Goal: Share content: Share content

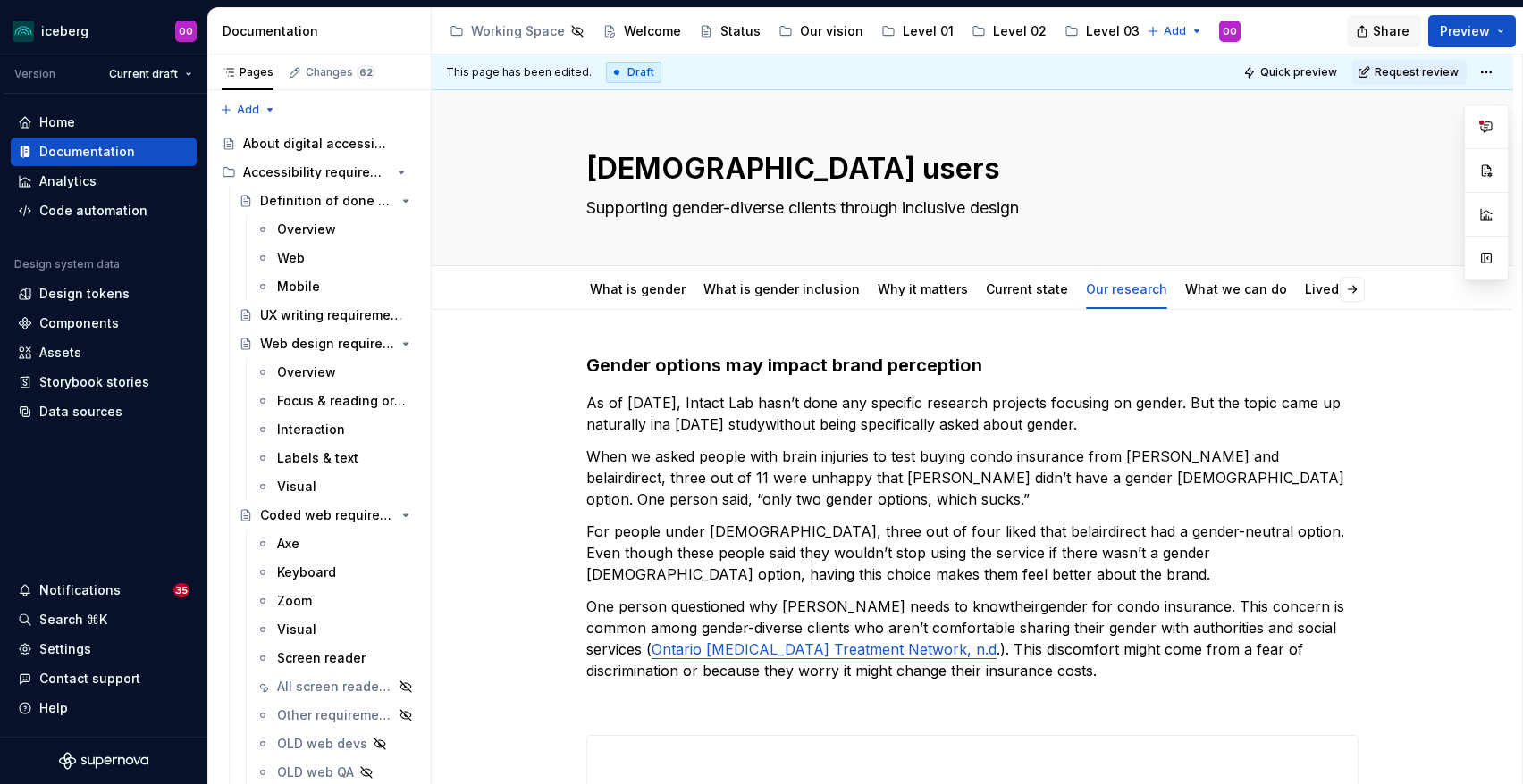
click at [1395, 31] on span "Share" at bounding box center [1391, 30] width 37 height 18
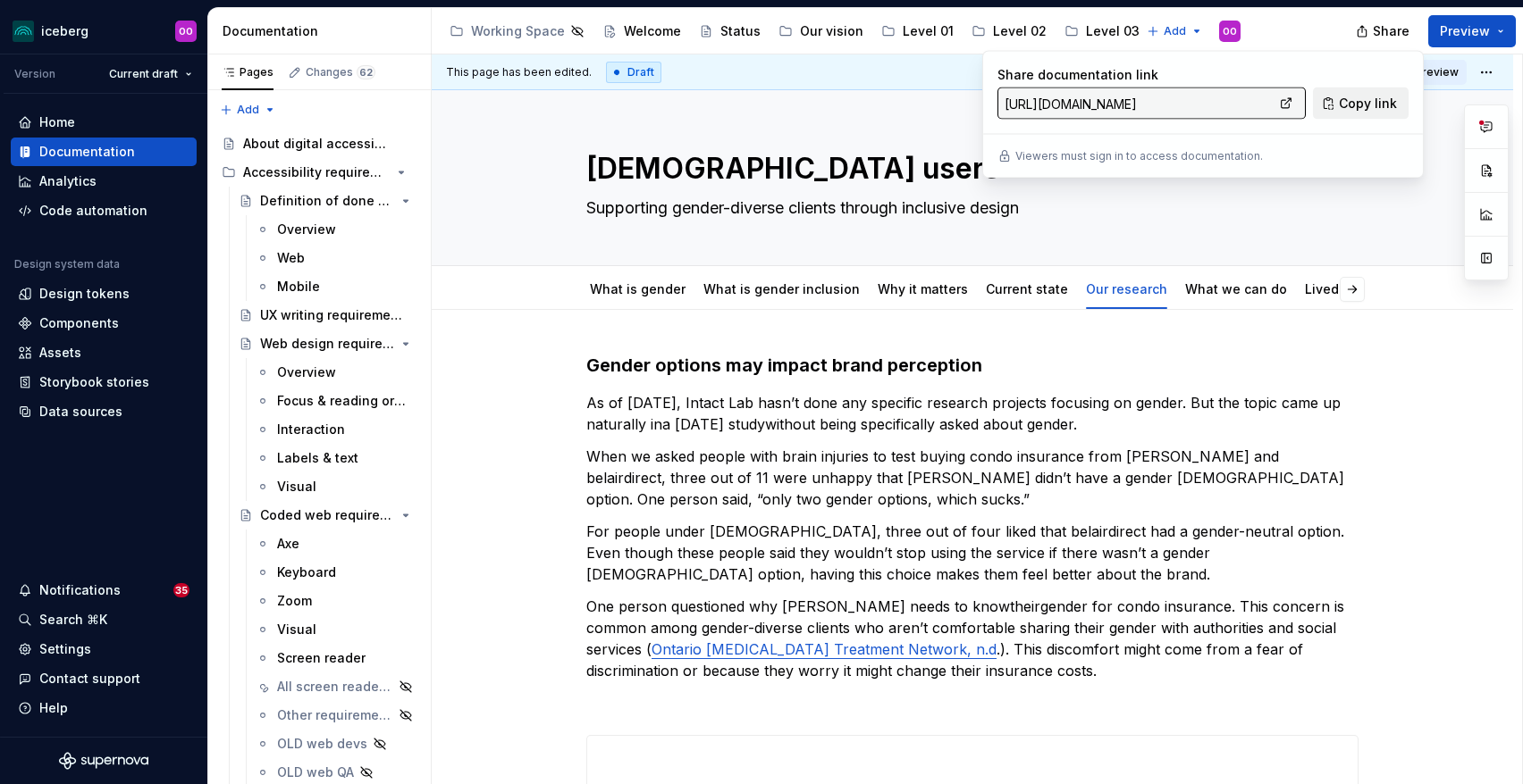
click at [1369, 102] on span "Copy link" at bounding box center [1367, 103] width 58 height 18
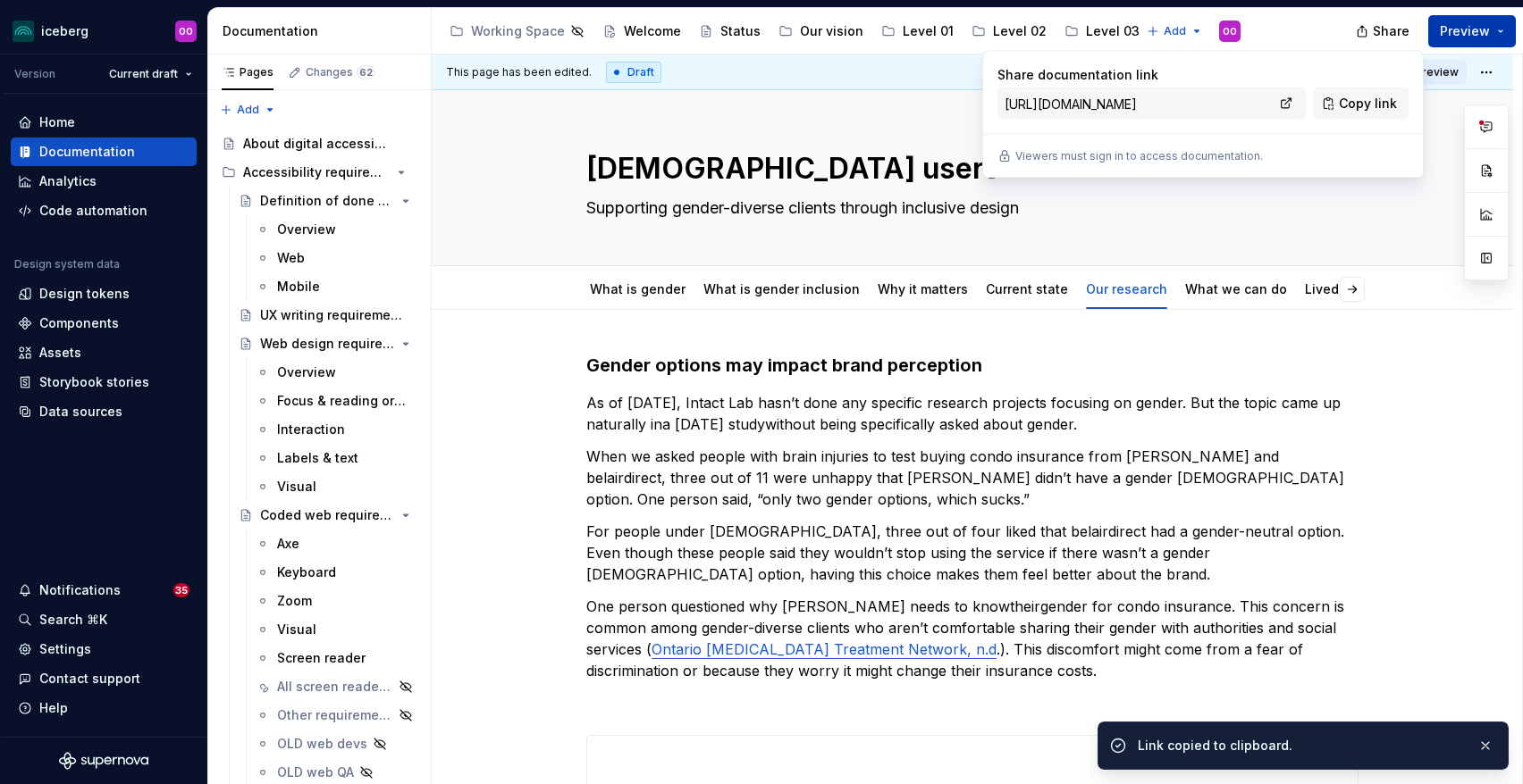
click at [1496, 30] on button "Preview" at bounding box center [1471, 30] width 88 height 32
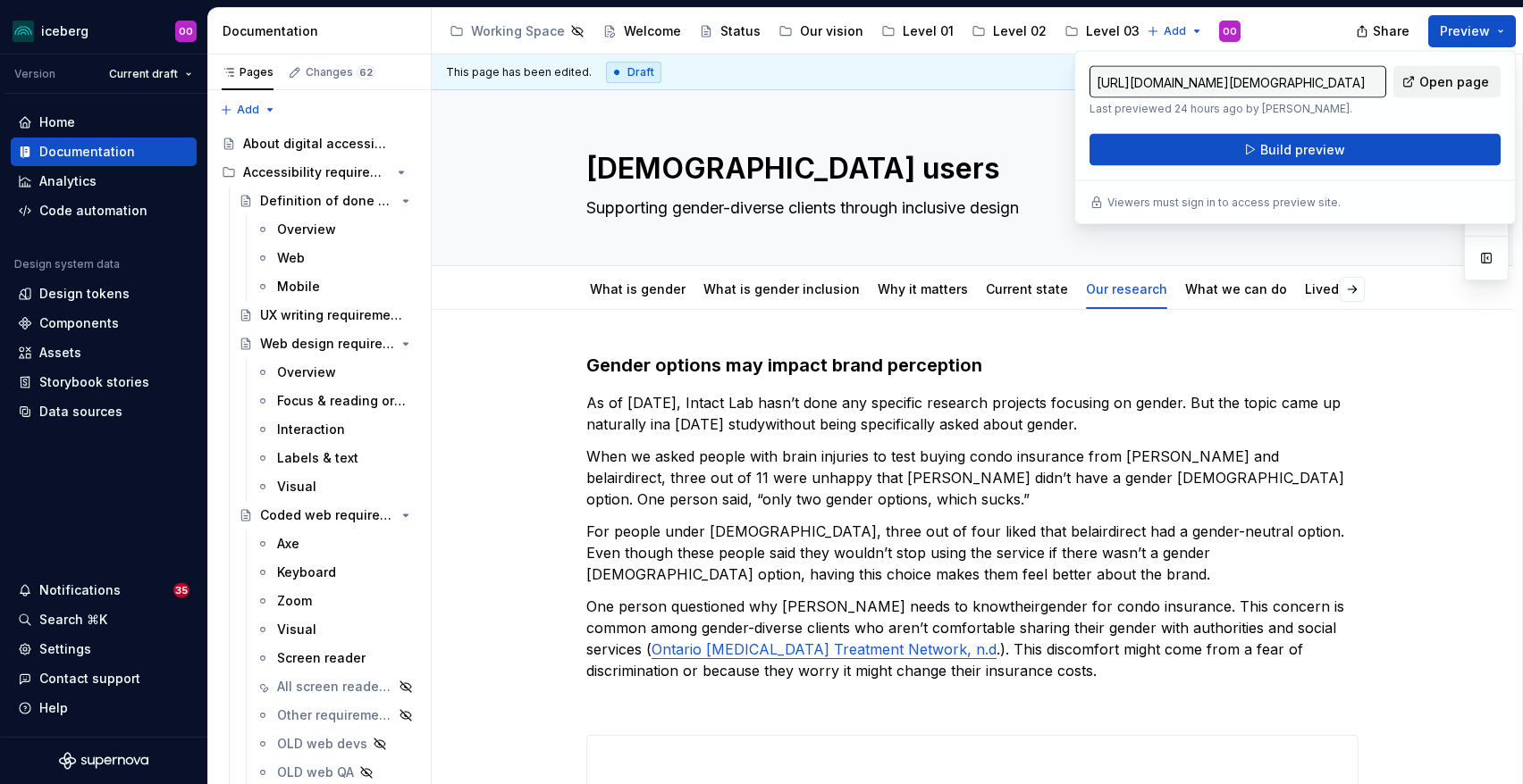
click at [1427, 89] on span "Open page" at bounding box center [1453, 81] width 69 height 18
click at [1384, 41] on button "Share" at bounding box center [1384, 30] width 74 height 32
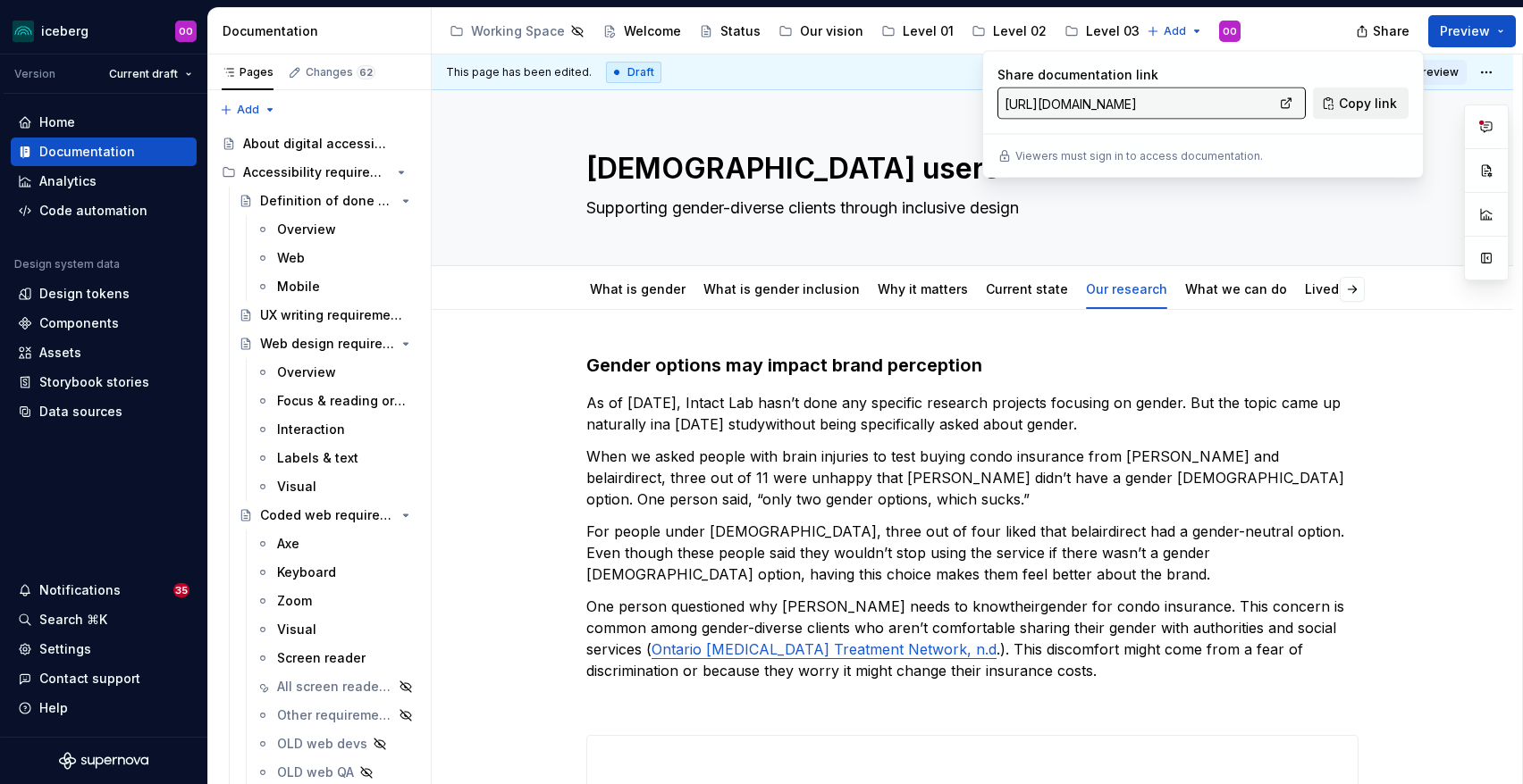
click at [1341, 108] on span "Copy link" at bounding box center [1367, 103] width 58 height 18
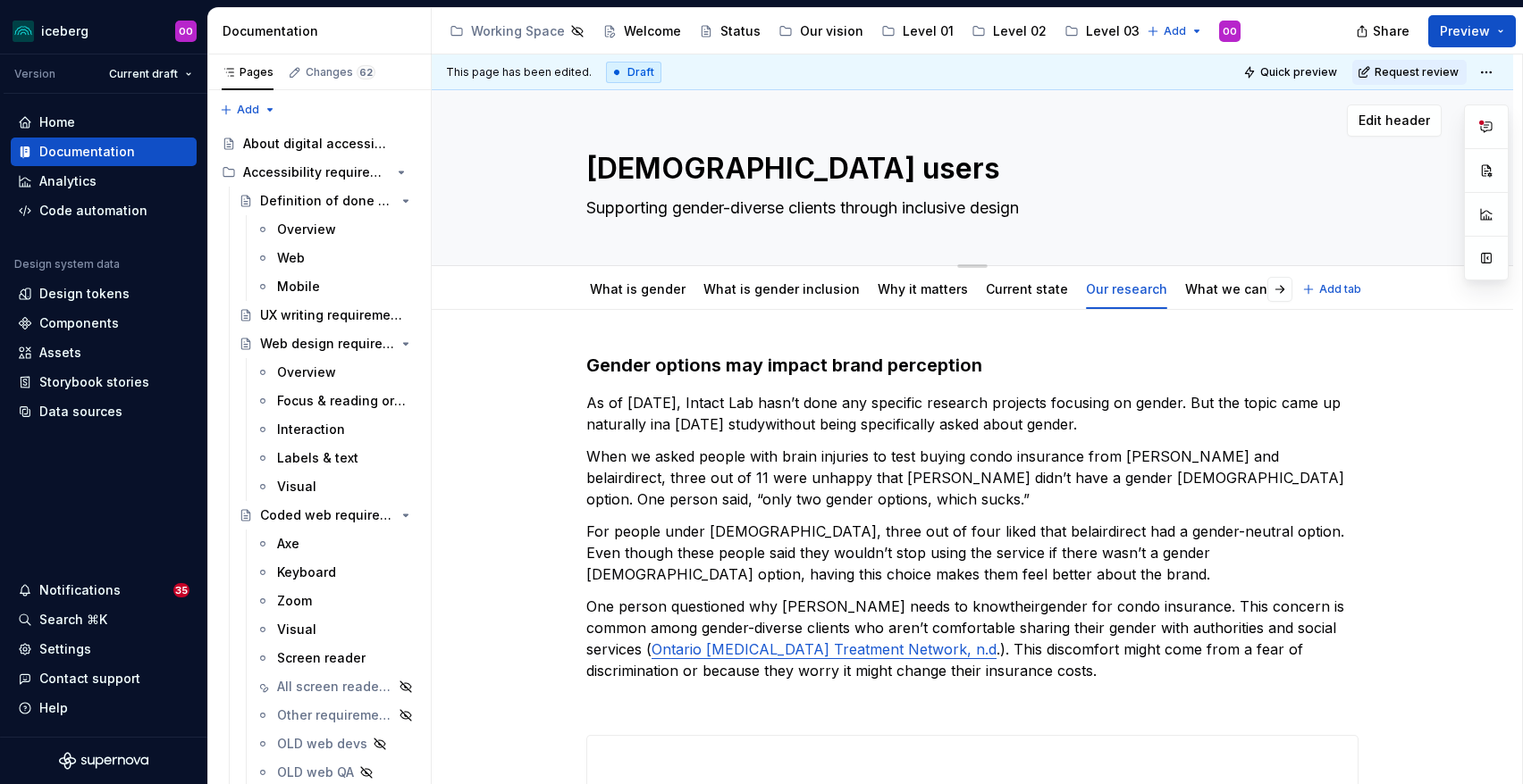
click at [1282, 206] on textarea "Supporting gender-diverse clients through inclusive design" at bounding box center [969, 208] width 772 height 29
click at [1165, 203] on textarea "Supporting gender-diverse clients through inclusive design" at bounding box center [969, 208] width 772 height 29
click at [1498, 75] on html "iceberg OO Version Current draft Home Documentation Analytics Code automation D…" at bounding box center [761, 392] width 1523 height 784
click at [1452, 140] on div "Open preview" at bounding box center [1453, 135] width 116 height 18
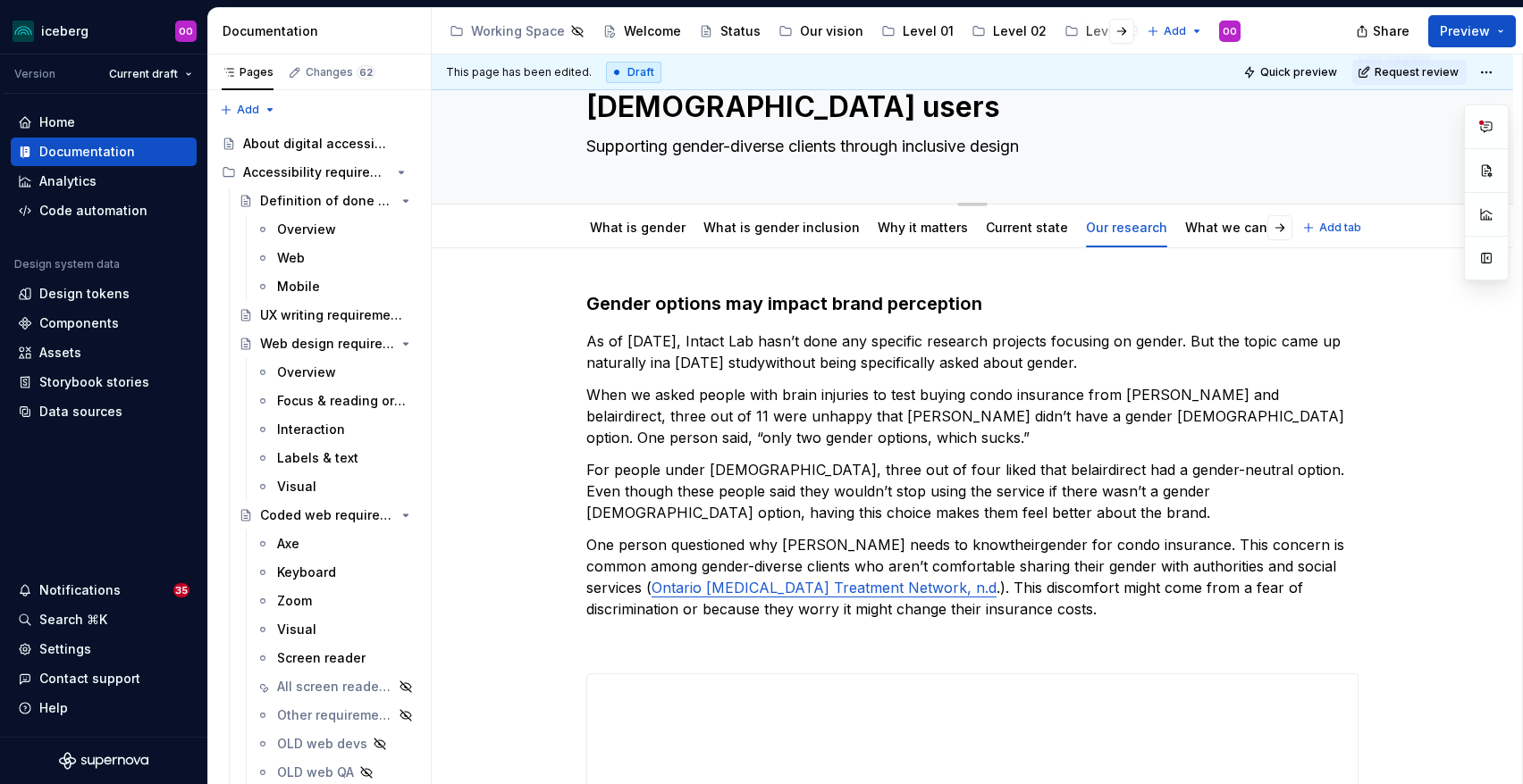
scroll to position [63, 0]
click at [1430, 68] on span "Request review" at bounding box center [1416, 72] width 84 height 14
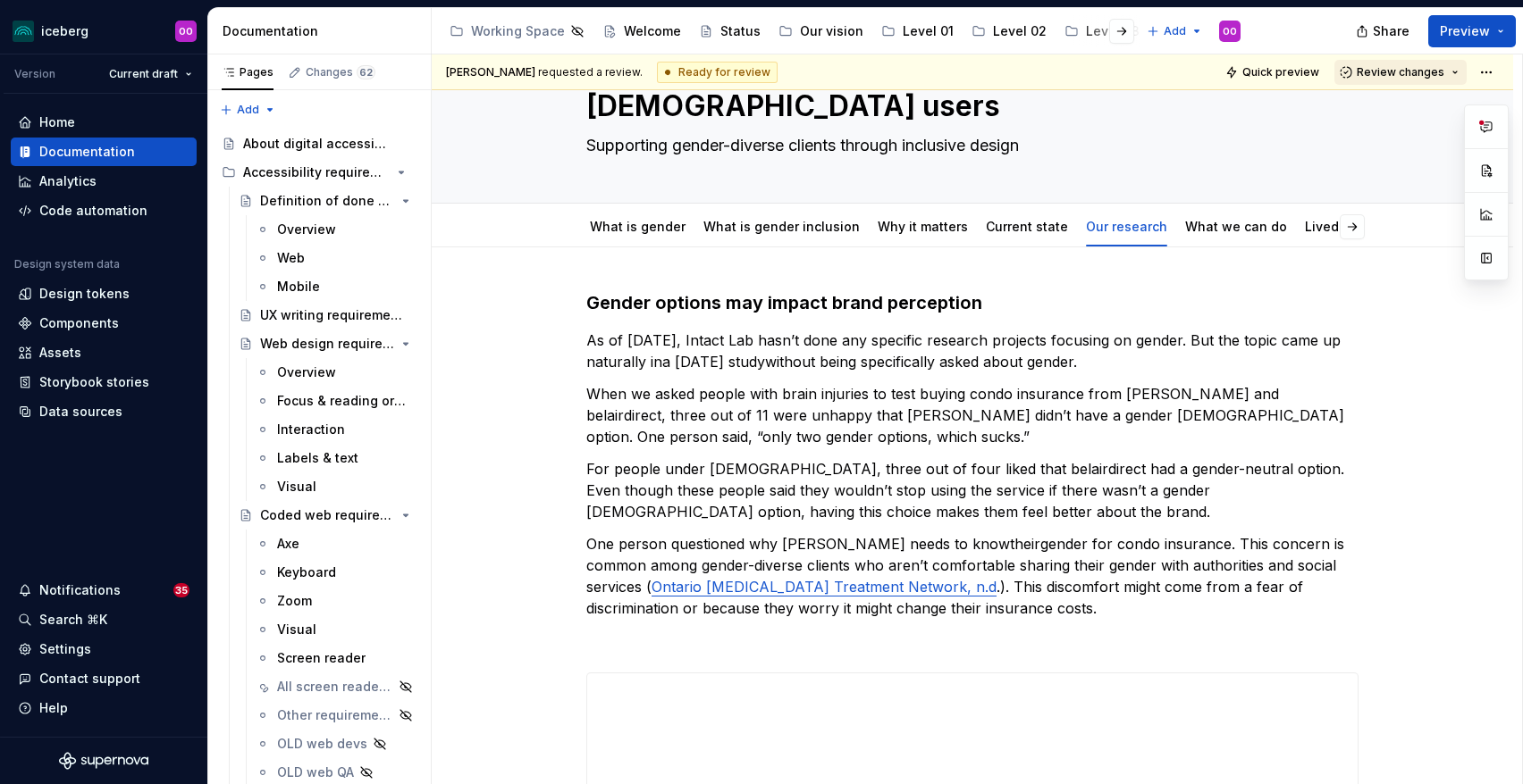
click at [1465, 73] on button "Review changes" at bounding box center [1399, 72] width 132 height 25
click at [1217, 135] on textarea "Supporting gender-diverse clients through inclusive design" at bounding box center [969, 145] width 772 height 29
click at [1505, 68] on html "iceberg OO Version Current draft Home Documentation Analytics Code automation D…" at bounding box center [761, 392] width 1523 height 784
click at [1303, 69] on html "iceberg OO Version Current draft Home Documentation Analytics Code automation D…" at bounding box center [761, 392] width 1523 height 784
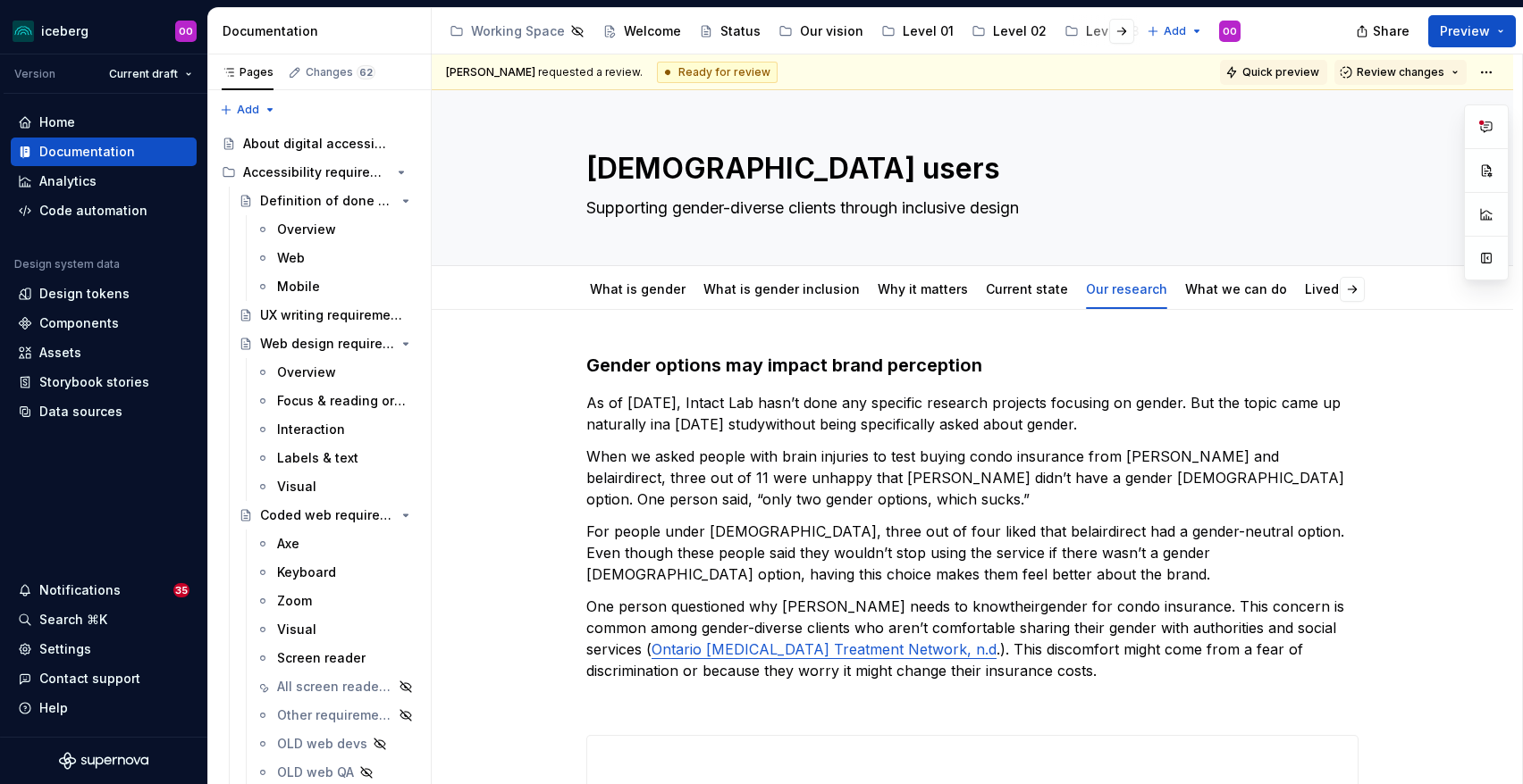
click at [1303, 68] on span "Quick preview" at bounding box center [1280, 72] width 77 height 14
click at [1500, 30] on button "Preview" at bounding box center [1471, 30] width 88 height 32
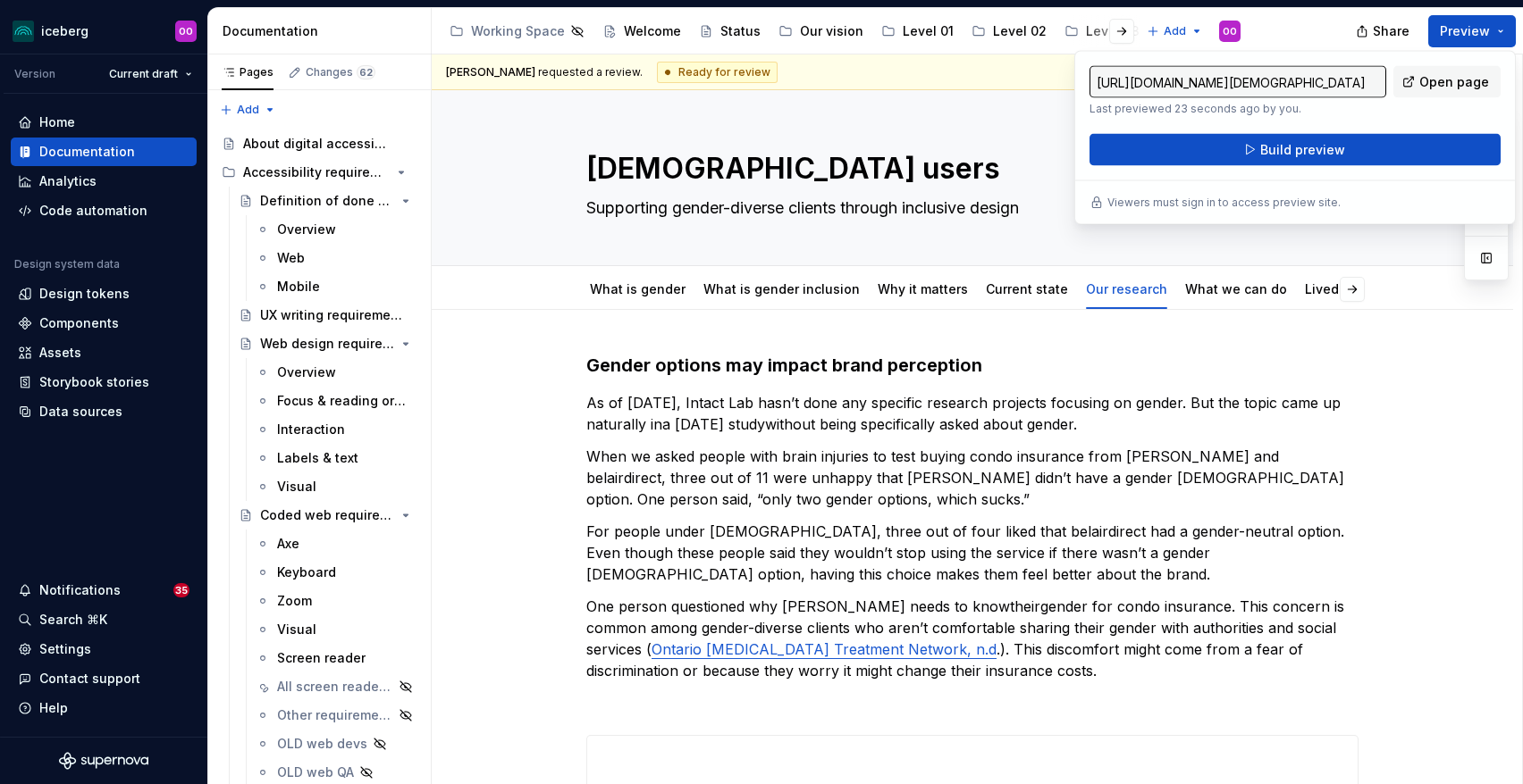
click at [1325, 87] on input "[URL][DOMAIN_NAME][DEMOGRAPHIC_DATA]" at bounding box center [1237, 82] width 296 height 32
click at [903, 475] on p "When we asked people with brain injuries to test buying condo insurance from [P…" at bounding box center [973, 478] width 772 height 65
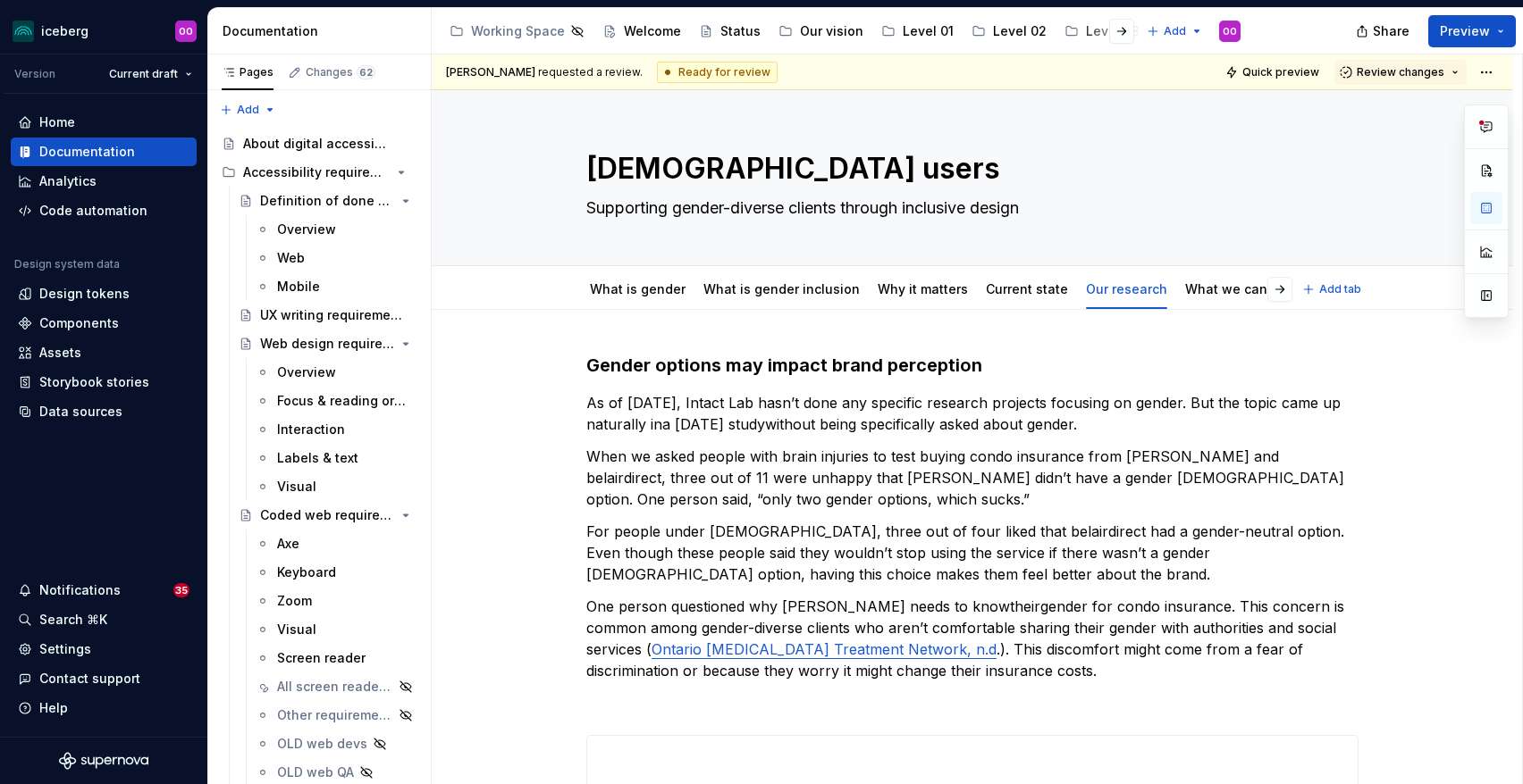
type textarea "*"
